Goal: Find contact information: Find contact information

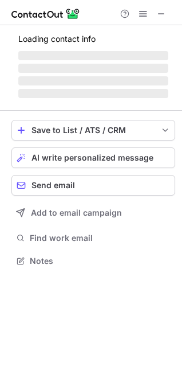
scroll to position [278, 182]
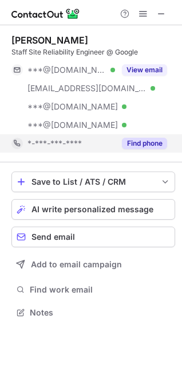
click at [147, 143] on button "Find phone" at bounding box center [144, 143] width 45 height 11
